Goal: Task Accomplishment & Management: Manage account settings

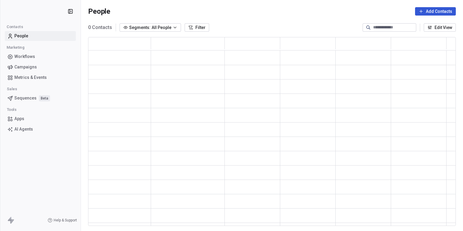
scroll to position [189, 367]
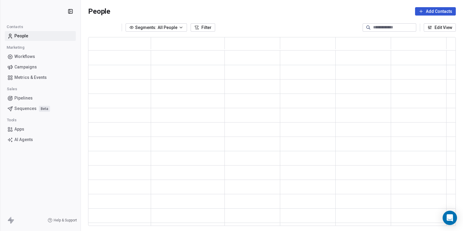
click at [33, 67] on span "Campaigns" at bounding box center [25, 67] width 22 height 6
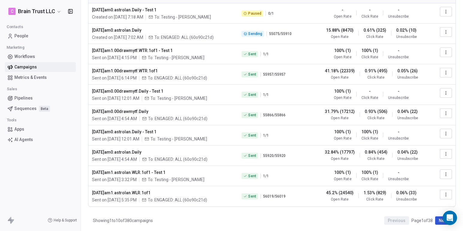
scroll to position [48, 0]
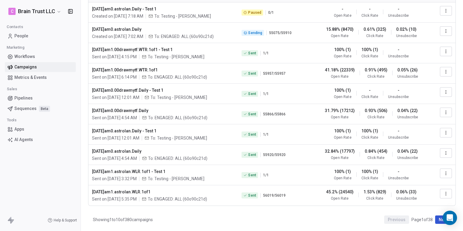
click at [445, 174] on icon "button" at bounding box center [445, 173] width 5 height 5
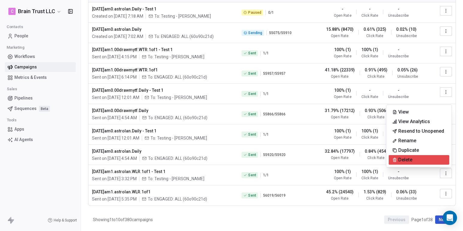
click at [419, 161] on div "Delete" at bounding box center [418, 160] width 60 height 10
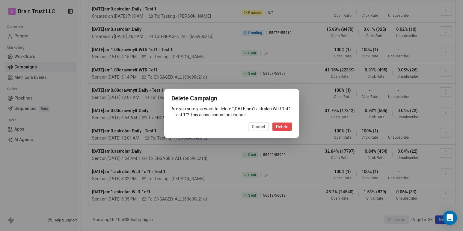
click at [283, 128] on button "Delete" at bounding box center [281, 127] width 19 height 8
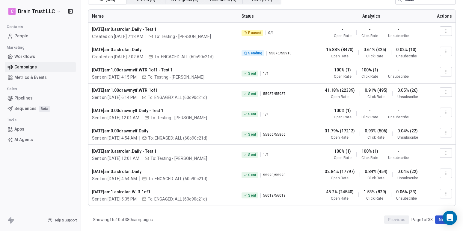
click at [443, 152] on icon "button" at bounding box center [445, 153] width 5 height 5
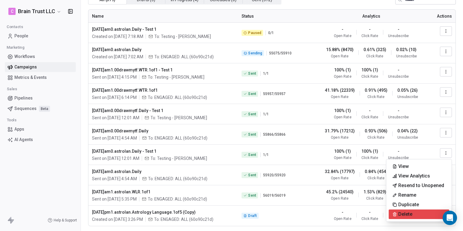
click at [405, 213] on span "Delete" at bounding box center [405, 214] width 14 height 7
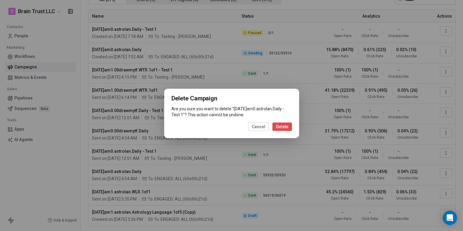
click at [279, 131] on button "Delete" at bounding box center [281, 127] width 19 height 8
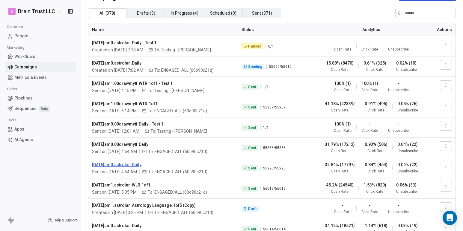
scroll to position [10, 0]
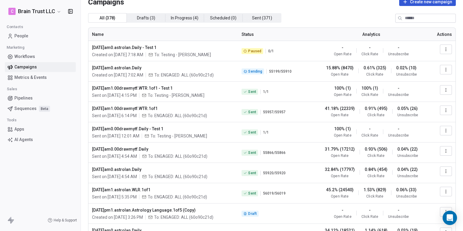
click at [444, 129] on icon "button" at bounding box center [445, 130] width 5 height 5
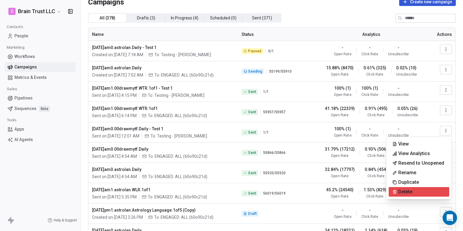
click at [407, 191] on span "Delete" at bounding box center [405, 192] width 14 height 7
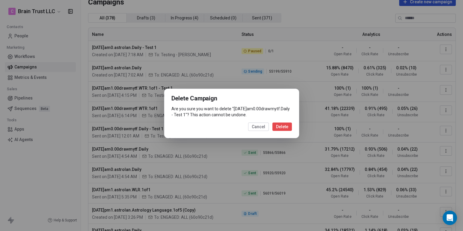
click at [284, 129] on button "Delete" at bounding box center [281, 127] width 19 height 8
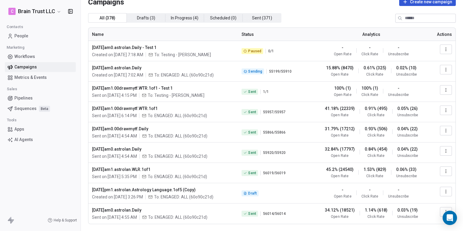
click at [443, 89] on icon "button" at bounding box center [445, 90] width 5 height 5
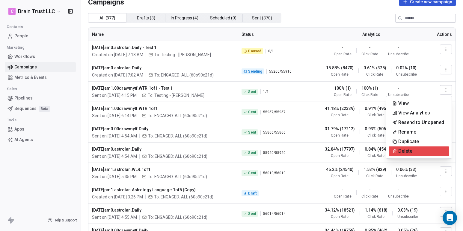
click at [402, 150] on span "Delete" at bounding box center [405, 151] width 14 height 7
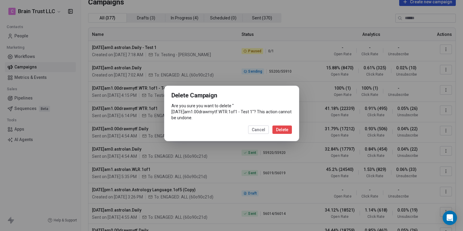
click at [278, 134] on button "Delete" at bounding box center [281, 130] width 19 height 8
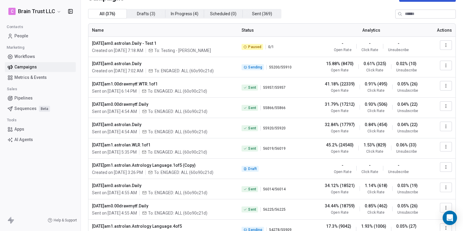
scroll to position [10, 0]
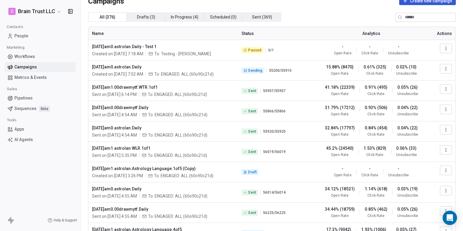
click at [446, 49] on icon "button" at bounding box center [445, 48] width 5 height 5
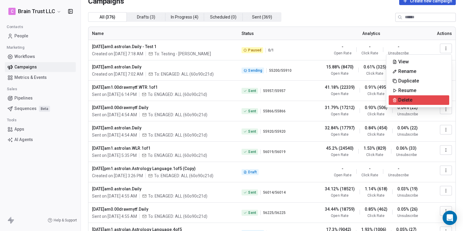
click at [409, 98] on span "Delete" at bounding box center [405, 100] width 14 height 7
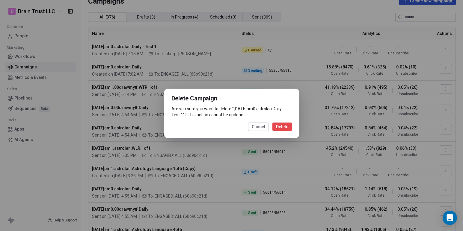
click at [289, 129] on button "Delete" at bounding box center [281, 127] width 19 height 8
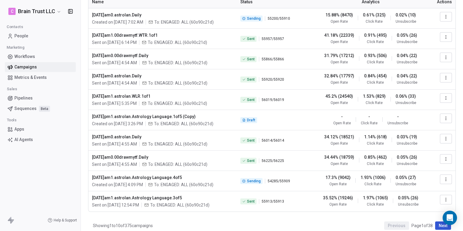
scroll to position [48, 0]
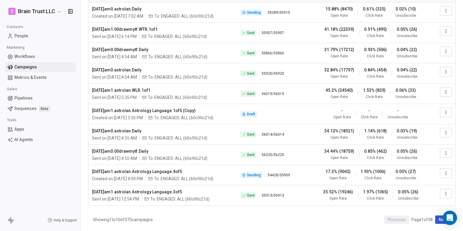
click at [437, 222] on button "Next" at bounding box center [443, 220] width 16 height 8
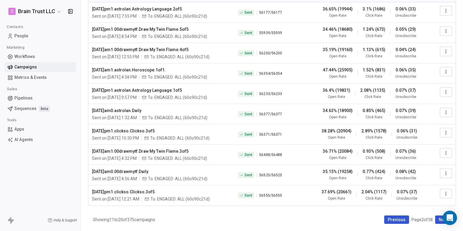
click at [395, 219] on button "Previous" at bounding box center [396, 220] width 25 height 8
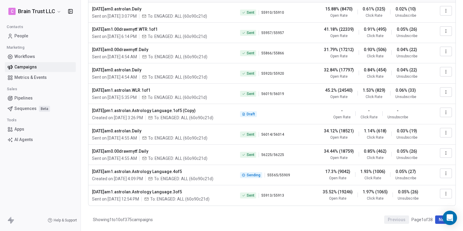
click at [436, 221] on button "Next" at bounding box center [443, 220] width 16 height 8
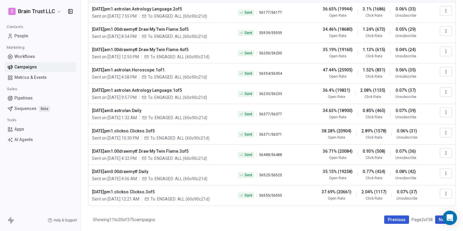
click at [395, 219] on button "Previous" at bounding box center [396, 220] width 25 height 8
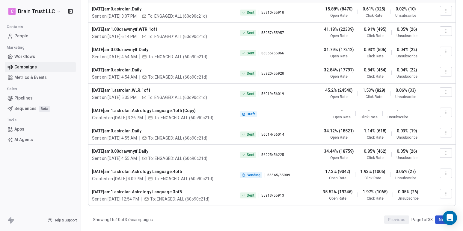
click at [442, 110] on button "button" at bounding box center [446, 113] width 12 height 10
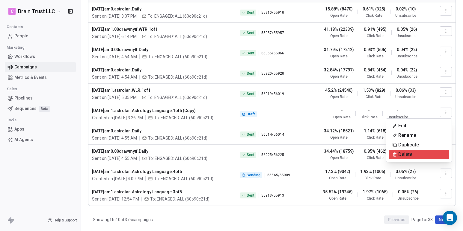
click at [404, 156] on span "Delete" at bounding box center [405, 154] width 14 height 7
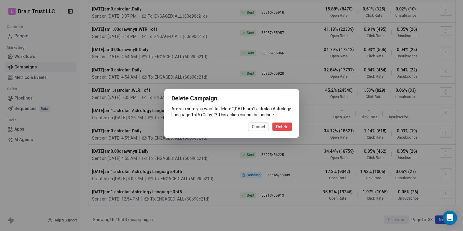
click at [288, 131] on button "Delete" at bounding box center [281, 127] width 19 height 8
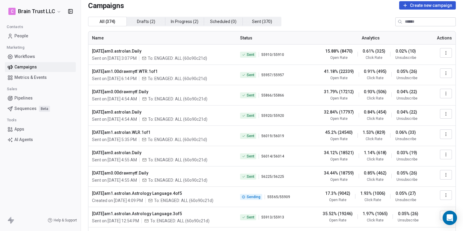
scroll to position [5, 0]
click at [101, 38] on th "Name" at bounding box center [162, 38] width 148 height 13
